Goal: Task Accomplishment & Management: Complete application form

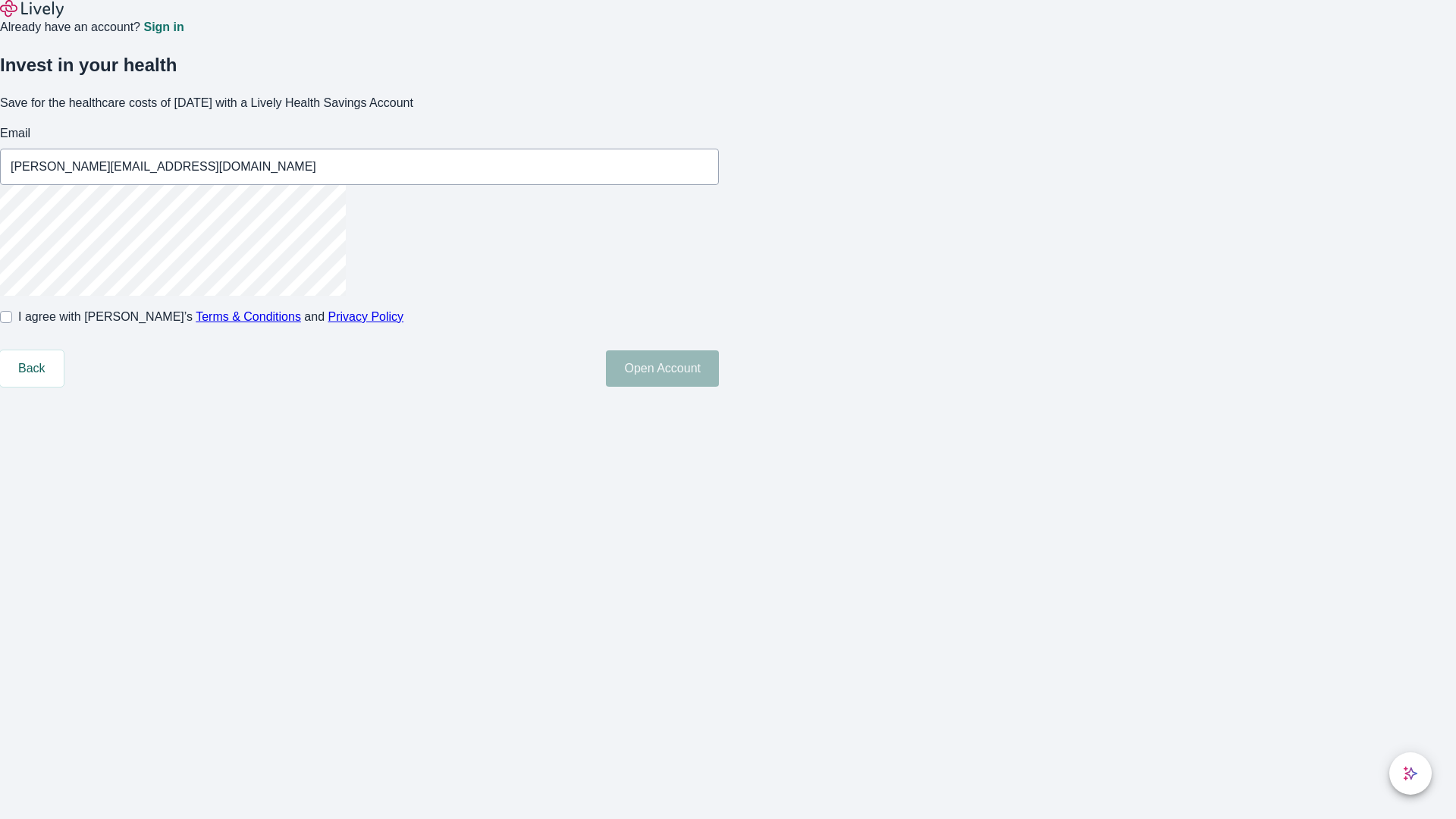
click at [12, 323] on input "I agree with Lively’s Terms & Conditions and Privacy Policy" at bounding box center [6, 317] width 12 height 12
checkbox input "true"
click at [719, 387] on button "Open Account" at bounding box center [662, 368] width 113 height 36
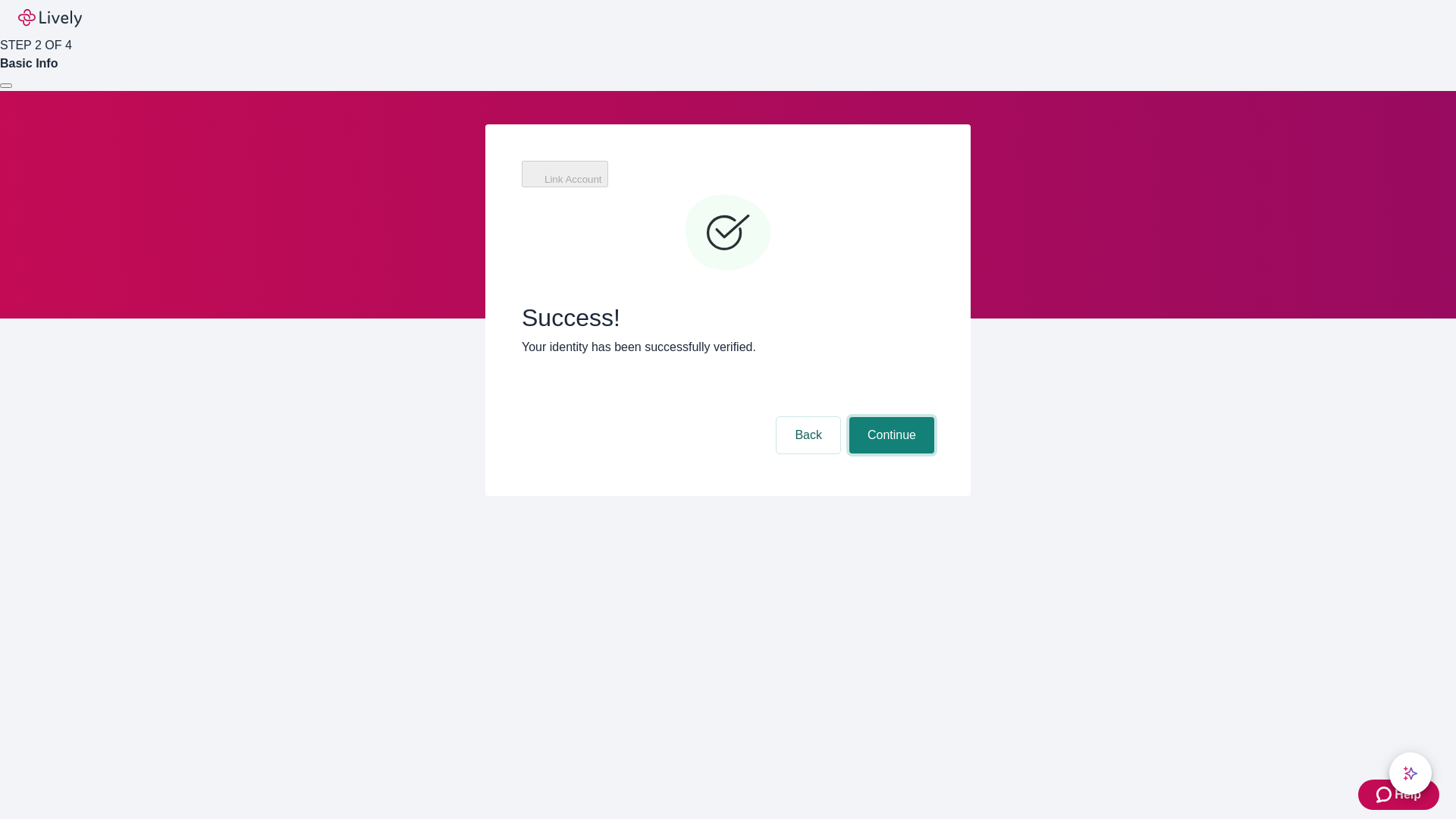
click at [889, 417] on button "Continue" at bounding box center [892, 435] width 85 height 36
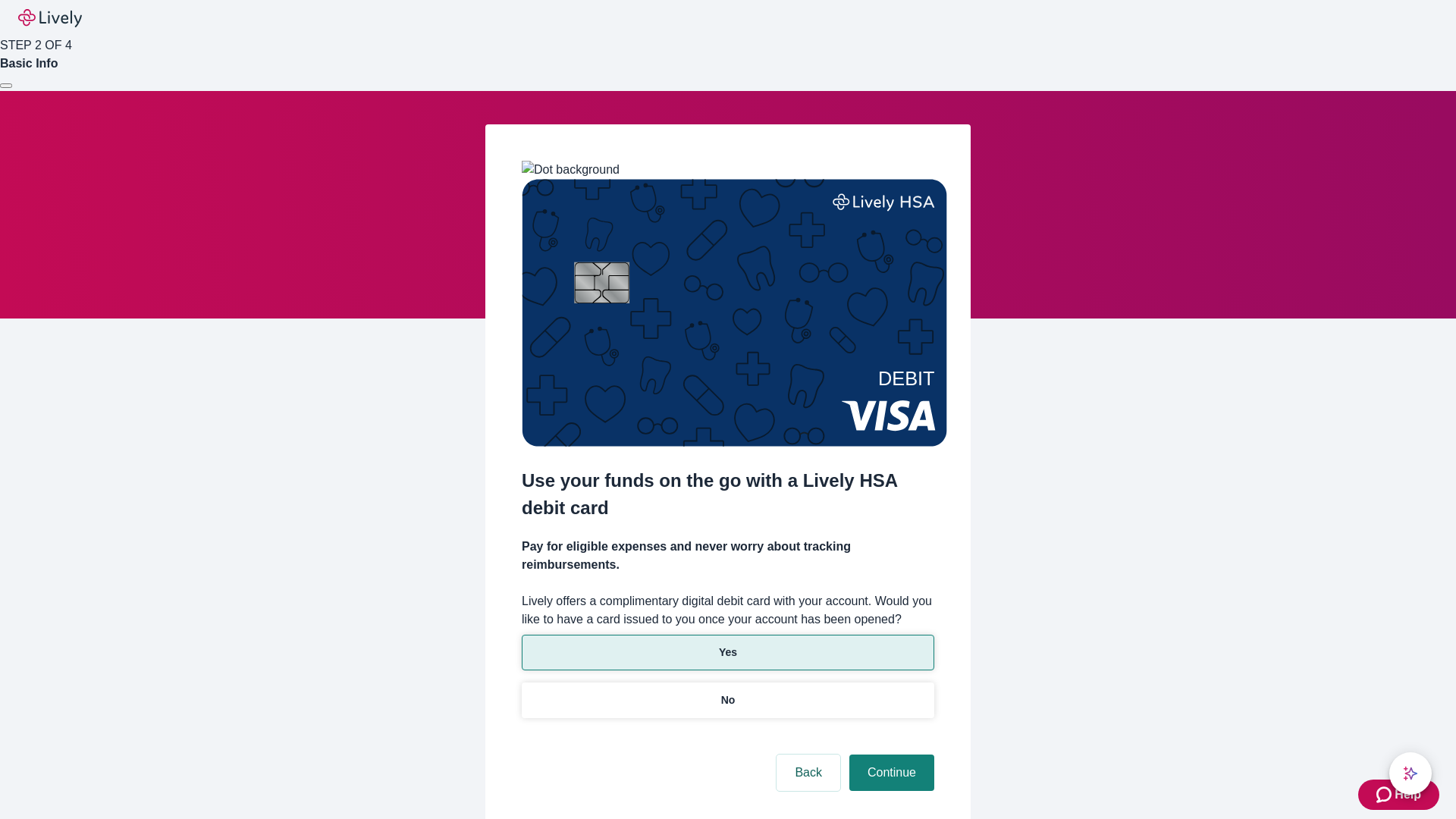
click at [727, 645] on p "Yes" at bounding box center [728, 652] width 19 height 16
click at [889, 755] on button "Continue" at bounding box center [892, 773] width 85 height 36
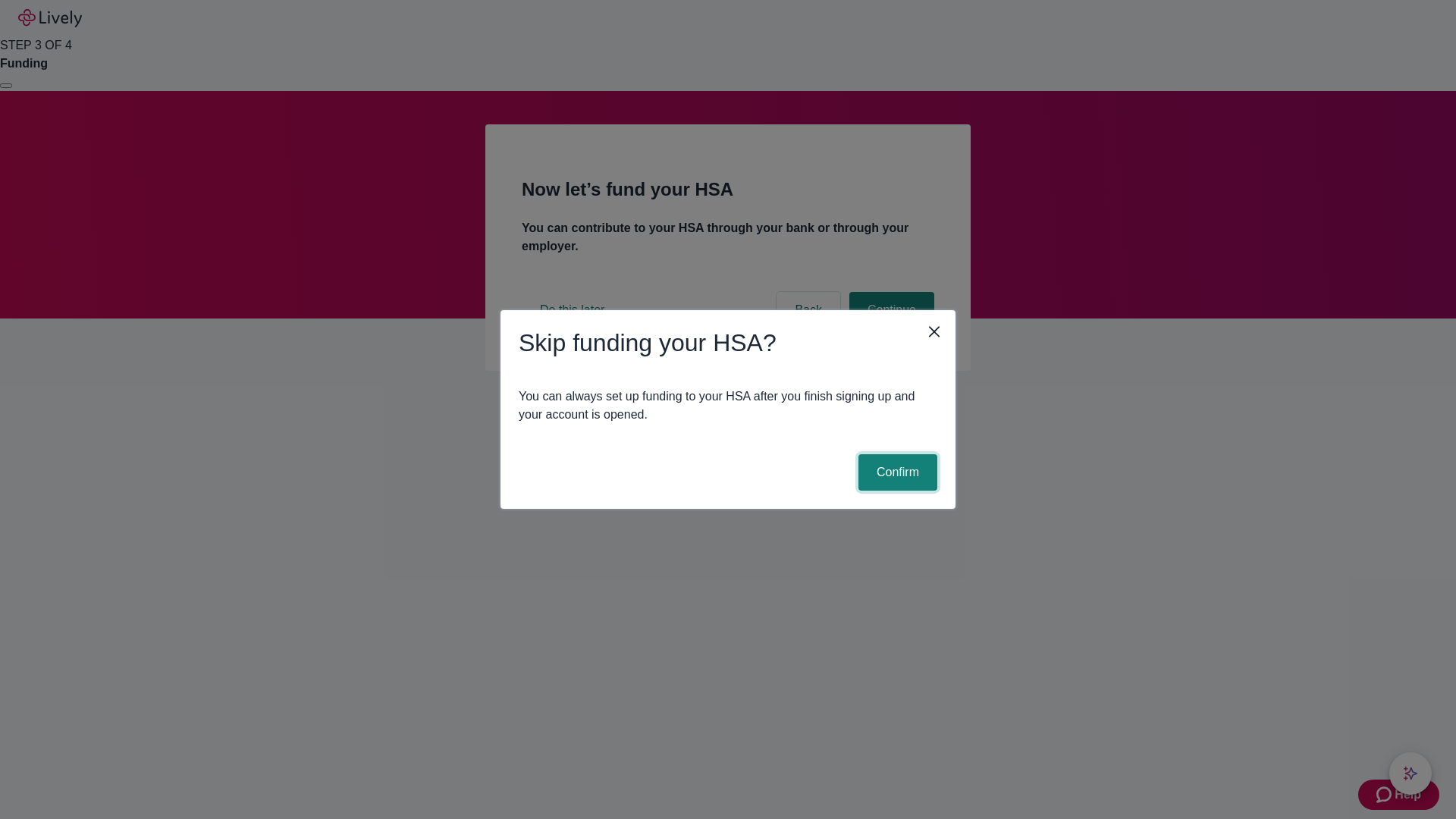
click at [896, 472] on button "Confirm" at bounding box center [898, 472] width 79 height 36
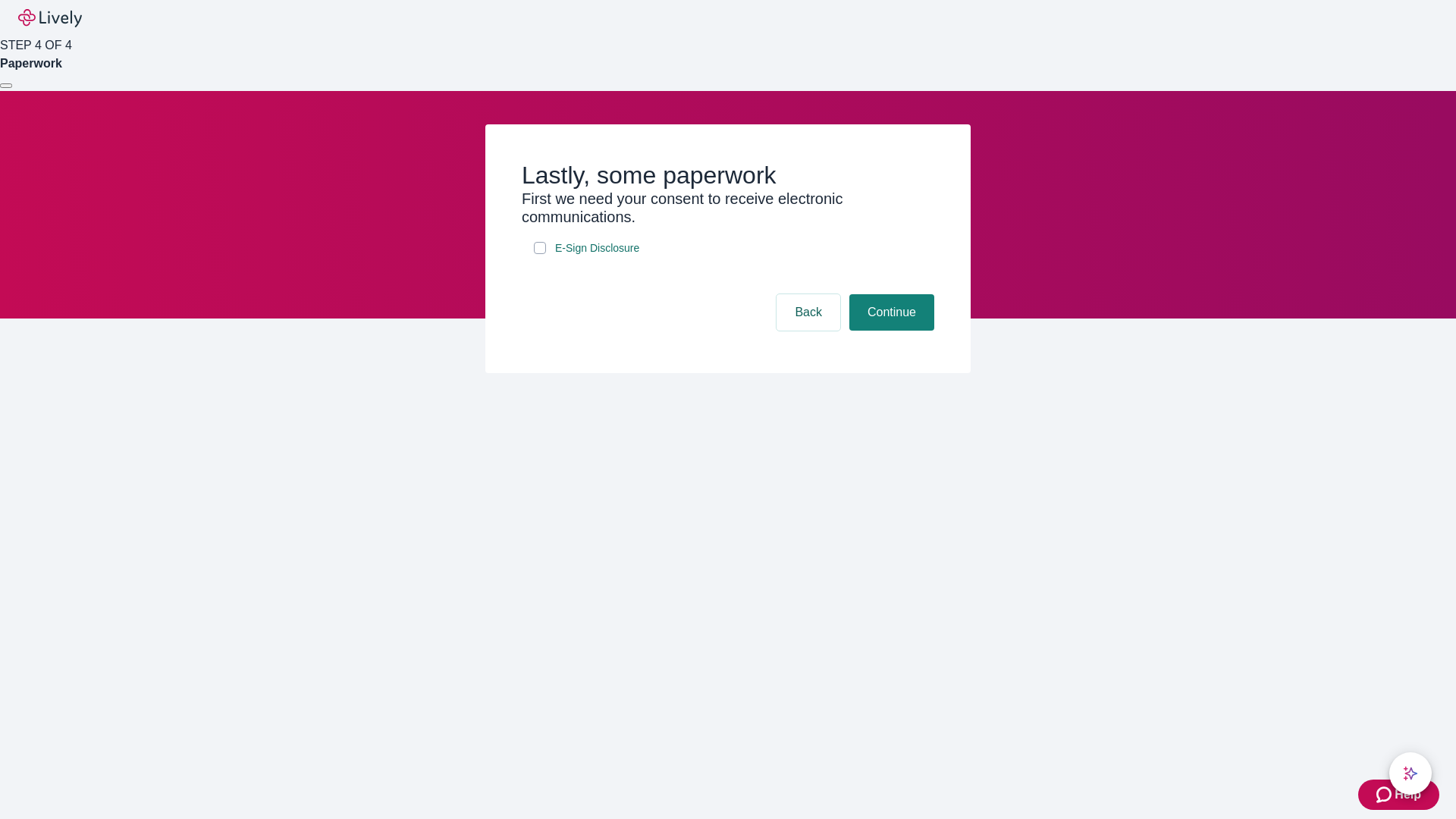
click at [540, 254] on input "E-Sign Disclosure" at bounding box center [540, 248] width 12 height 12
checkbox input "true"
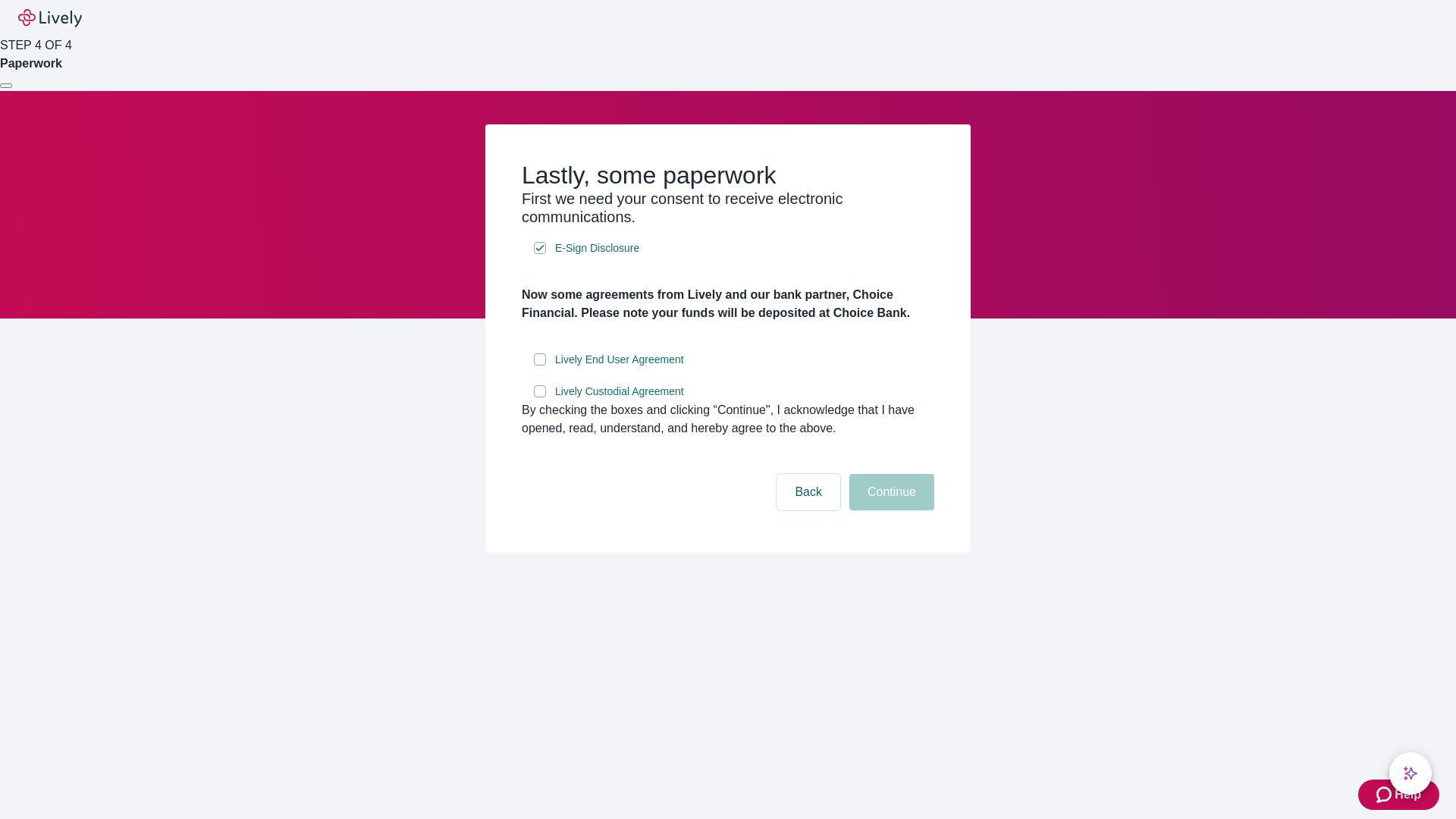
click at [540, 366] on input "Lively End User Agreement" at bounding box center [540, 360] width 12 height 12
checkbox input "true"
click at [540, 398] on input "Lively Custodial Agreement" at bounding box center [540, 391] width 12 height 12
checkbox input "true"
click at [889, 510] on button "Continue" at bounding box center [892, 492] width 85 height 36
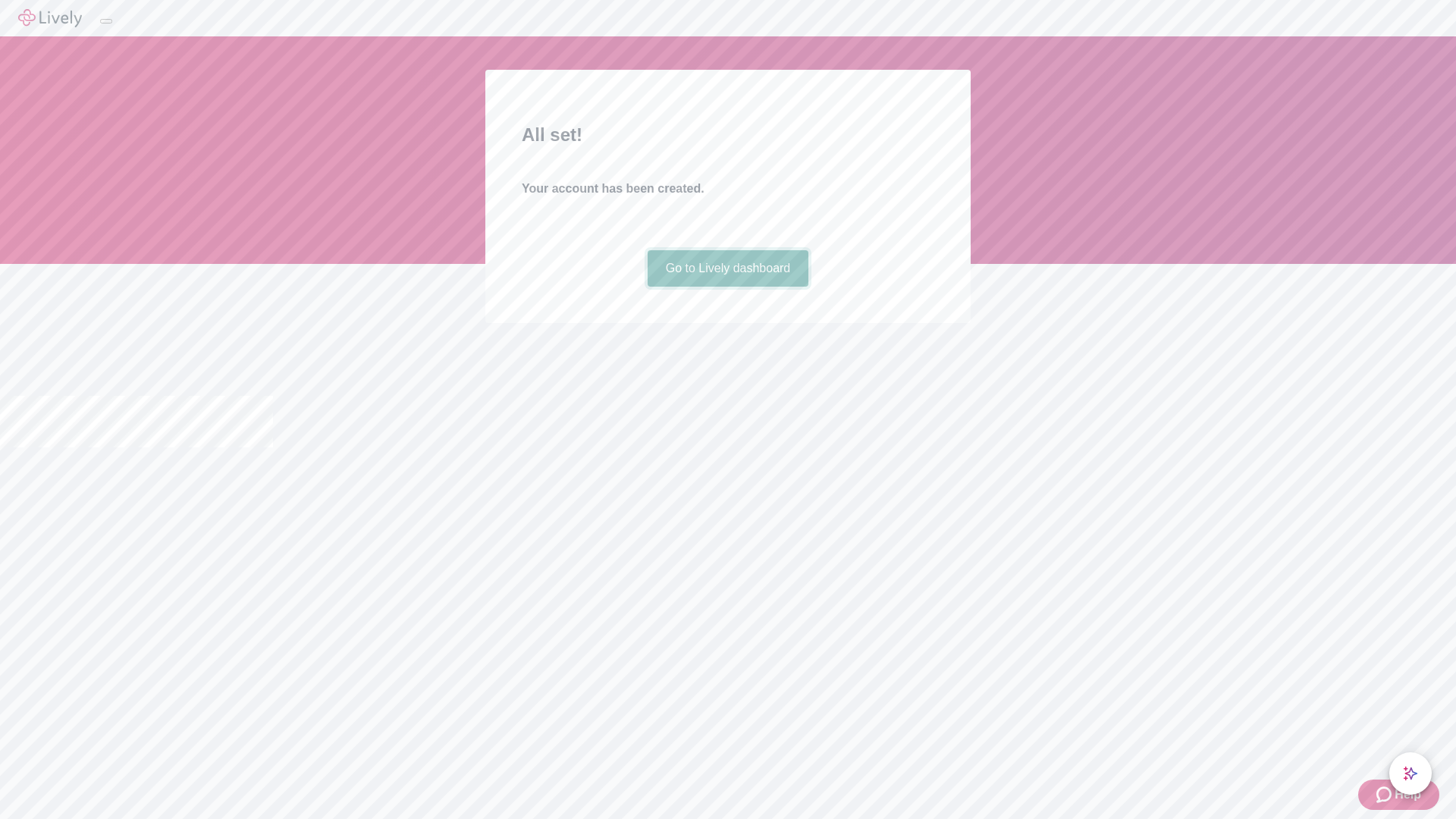
click at [727, 286] on link "Go to Lively dashboard" at bounding box center [728, 268] width 161 height 36
